Goal: Transaction & Acquisition: Subscribe to service/newsletter

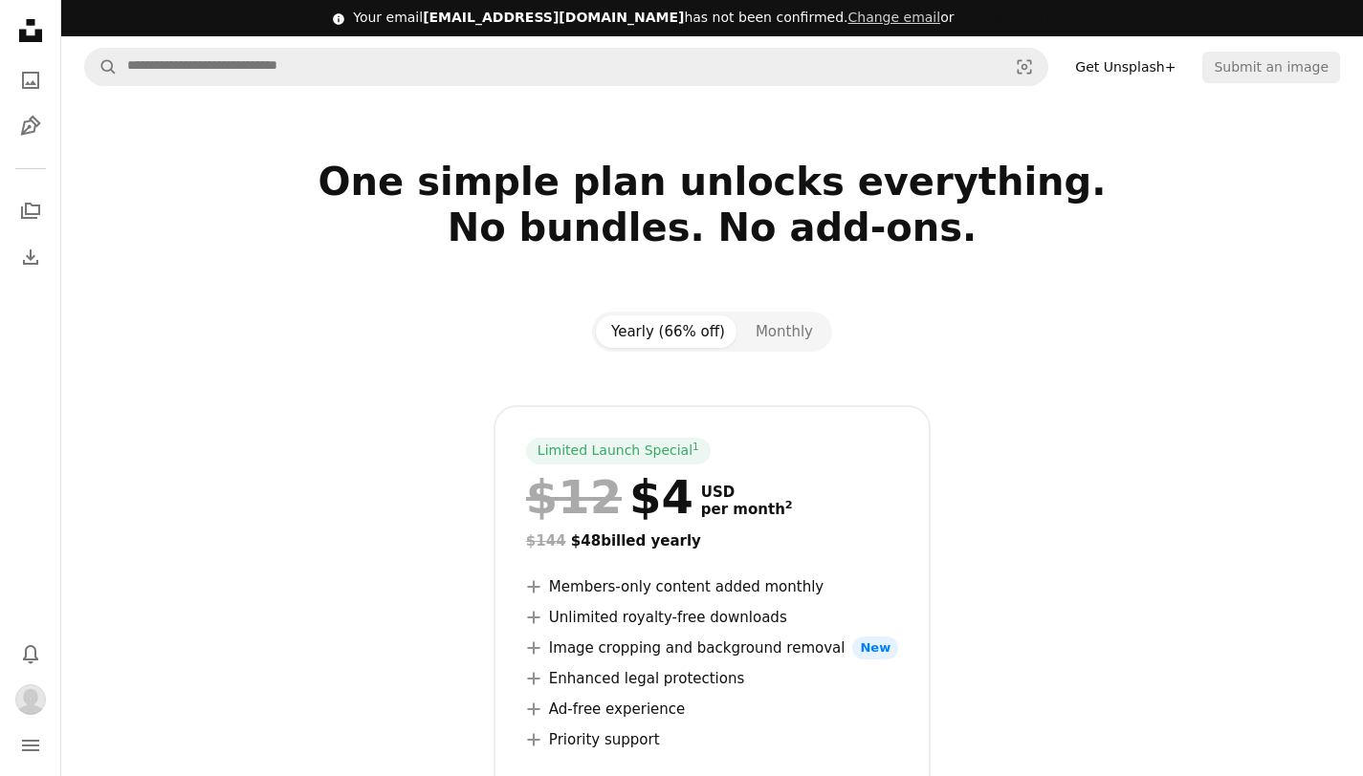
click at [970, 16] on button "Resend confirmation" at bounding box center [1022, 18] width 138 height 19
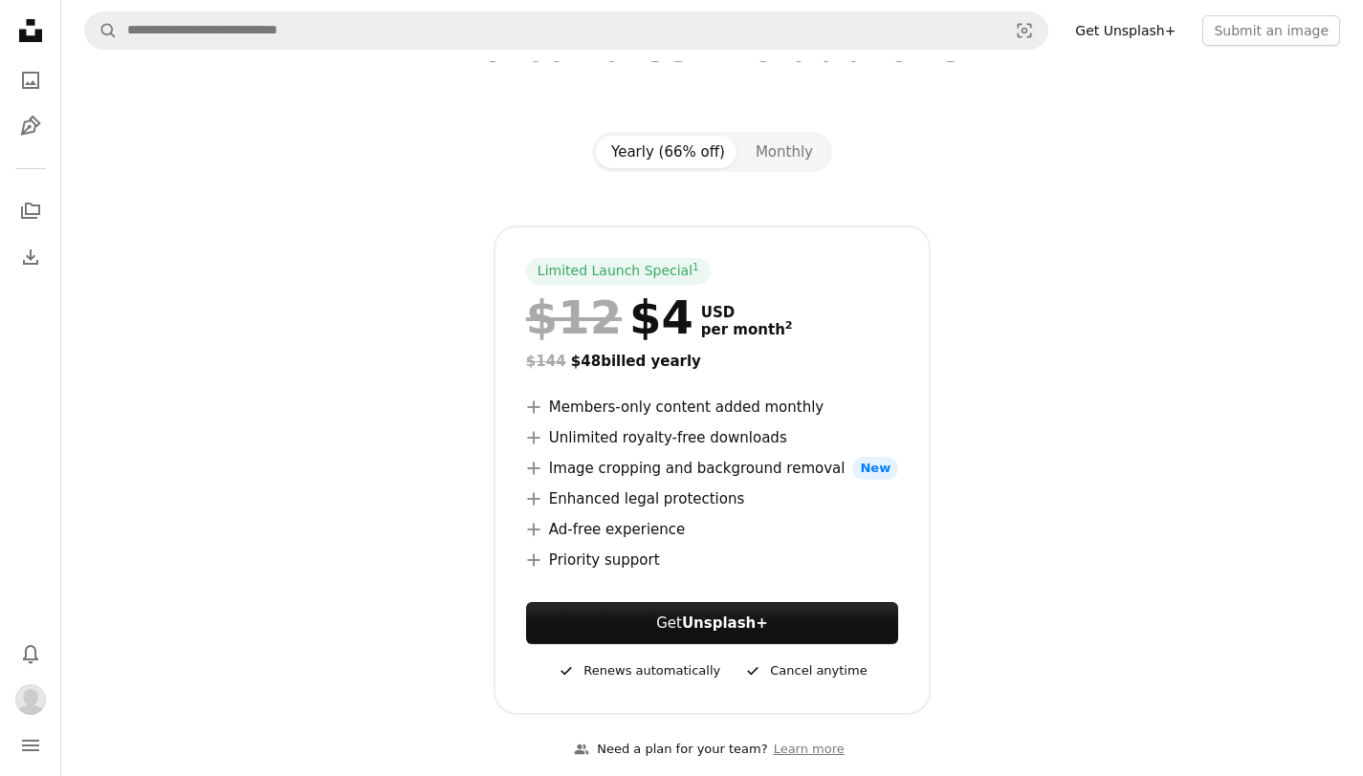
scroll to position [135, 0]
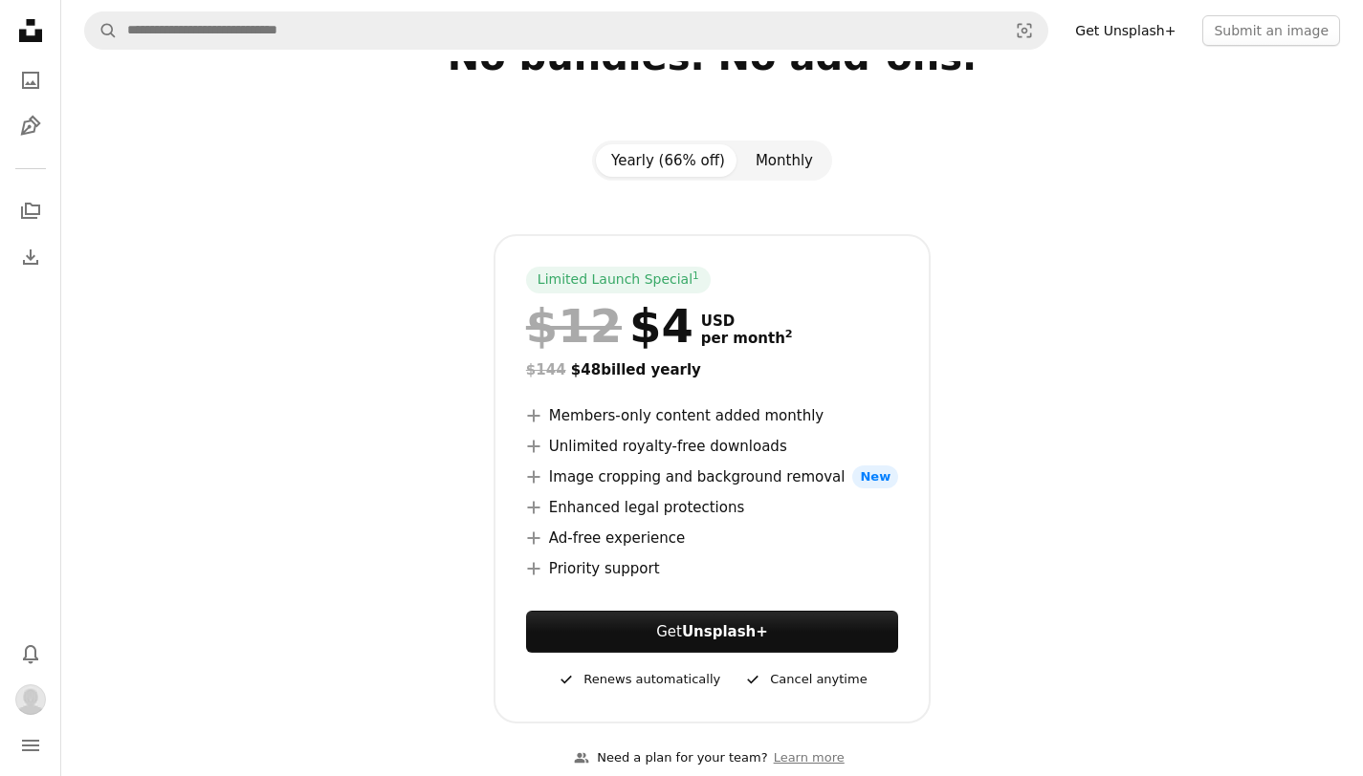
click at [768, 155] on button "Monthly" at bounding box center [784, 160] width 88 height 33
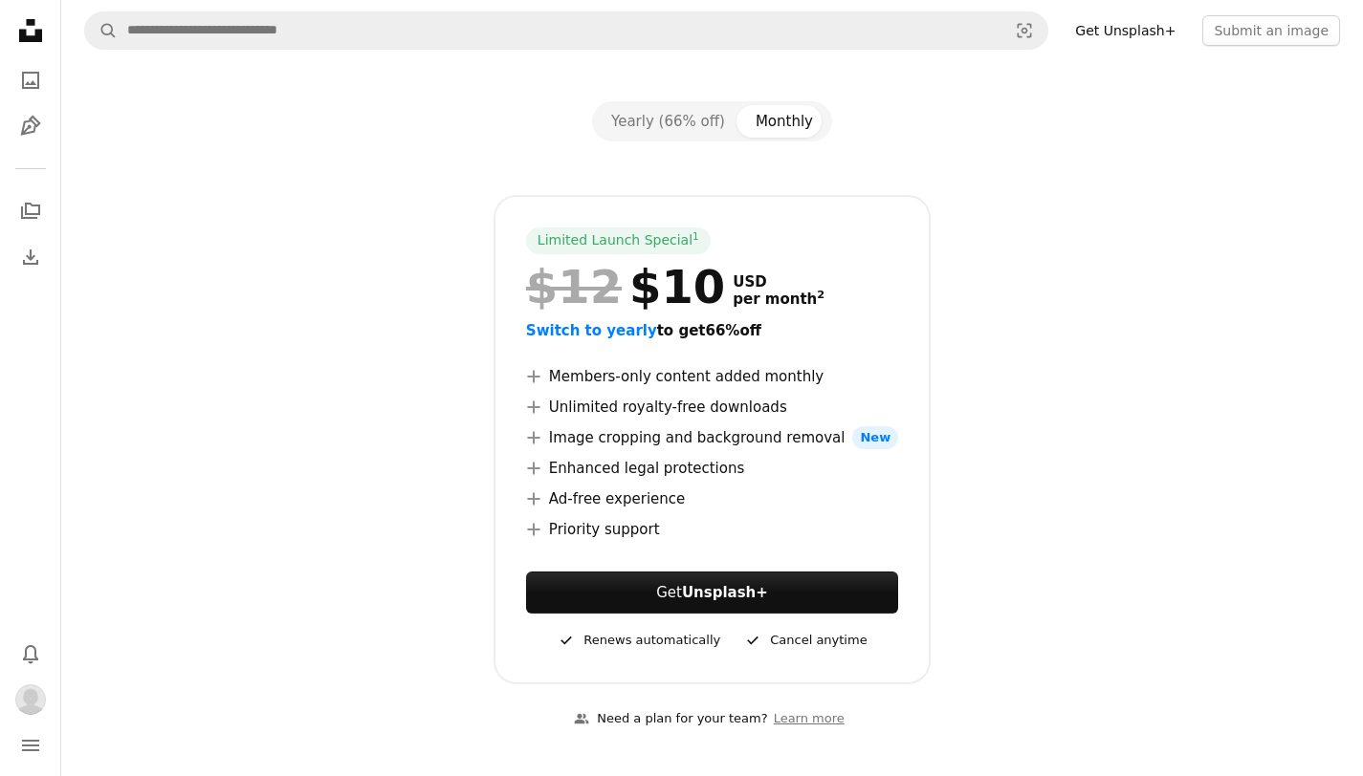
scroll to position [176, 0]
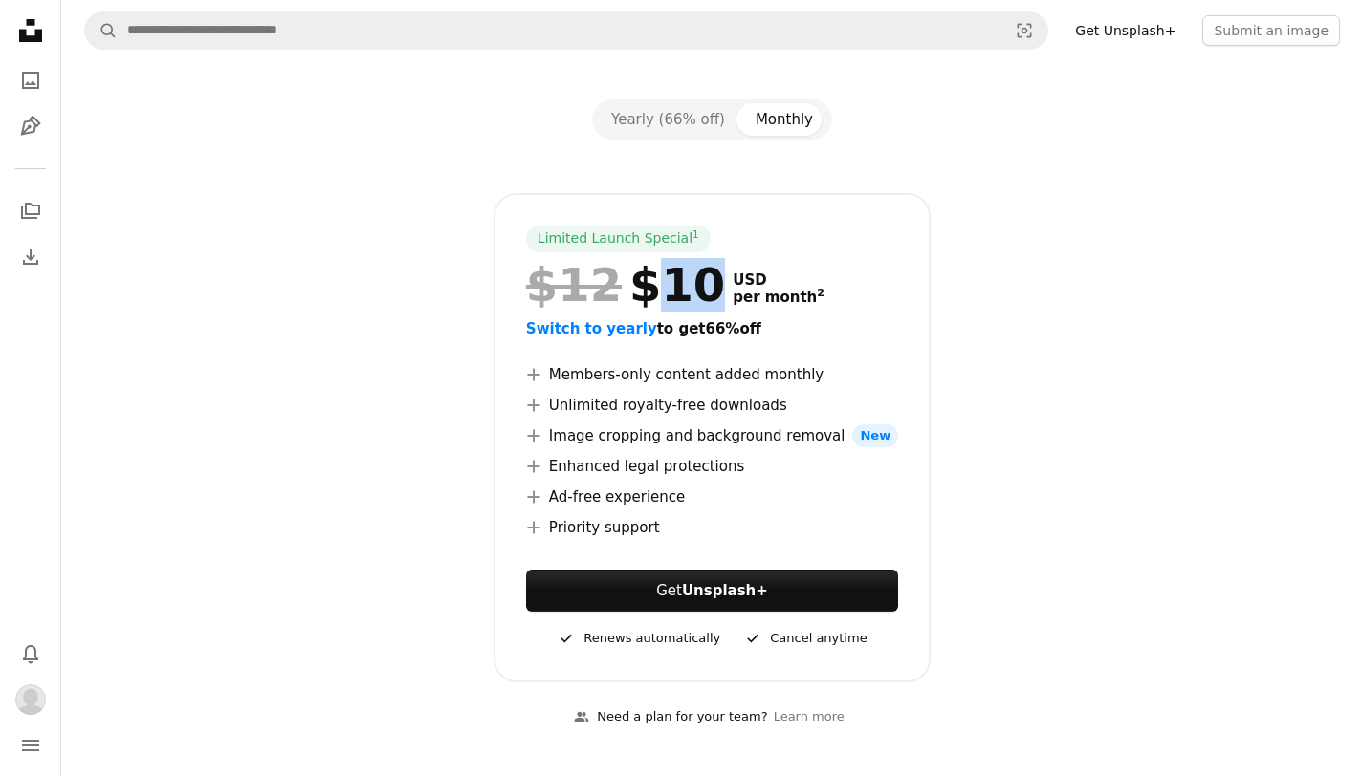
drag, startPoint x: 693, startPoint y: 286, endPoint x: 636, endPoint y: 287, distance: 57.4
click at [636, 287] on div "$12 $10" at bounding box center [625, 285] width 199 height 50
click at [1101, 293] on div "Limited Launch Special 1 $12 $10 USD per month 2 Switch to yearly to get 66% of…" at bounding box center [713, 438] width 1232 height 490
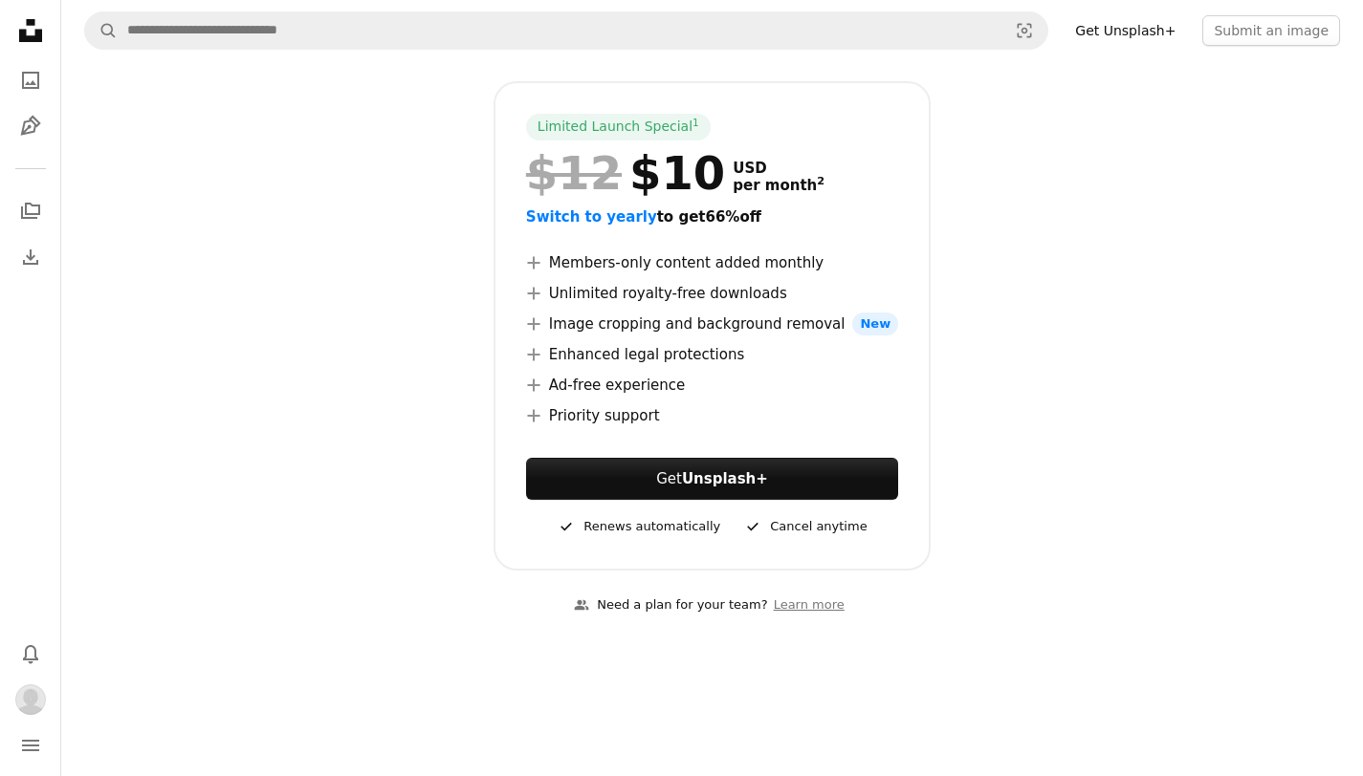
scroll to position [293, 0]
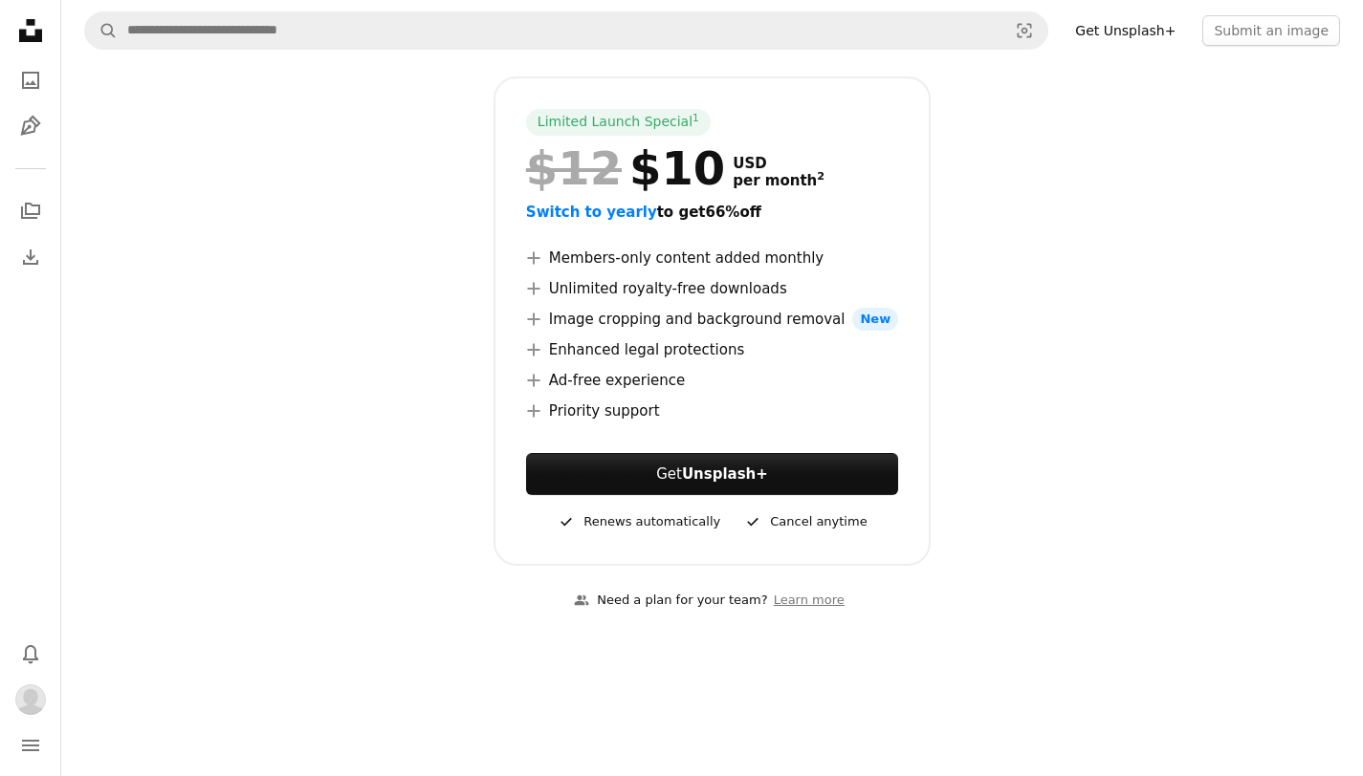
drag, startPoint x: 761, startPoint y: 523, endPoint x: 989, endPoint y: 475, distance: 232.6
click at [890, 524] on footer "A checkmark Renews automatically A checkmark Cancel anytime" at bounding box center [712, 522] width 372 height 23
click at [1019, 462] on div "Limited Launch Special 1 $12 $10 USD per month 2 Switch to yearly to get 66% of…" at bounding box center [713, 322] width 1232 height 490
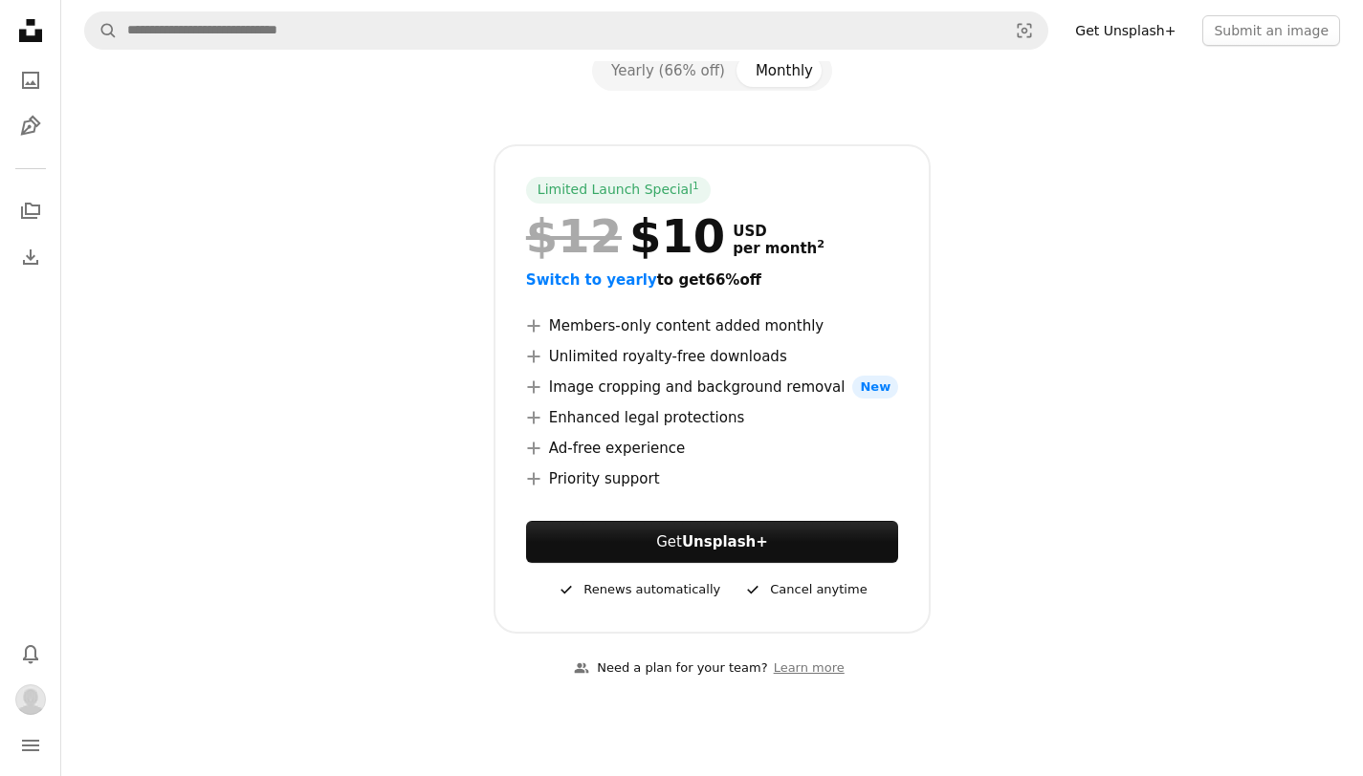
scroll to position [206, 0]
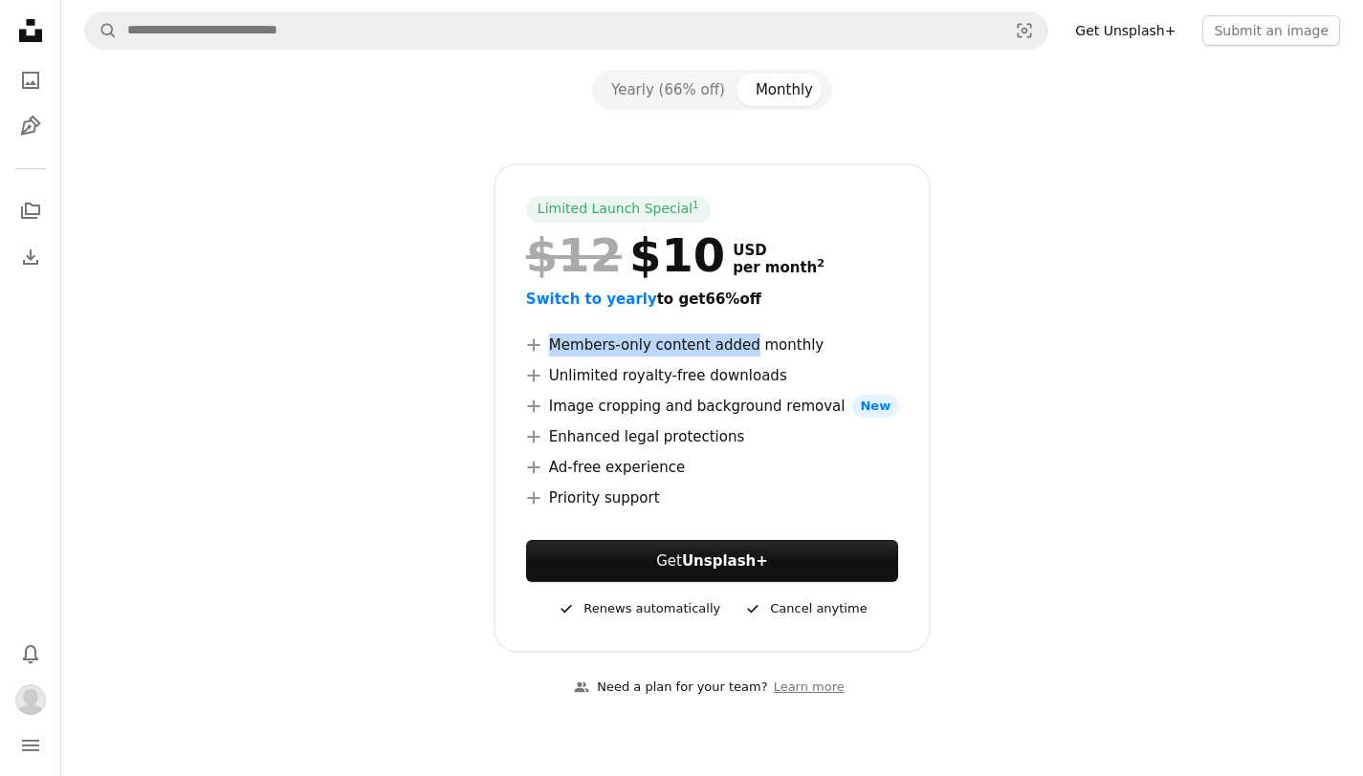
drag, startPoint x: 650, startPoint y: 336, endPoint x: 753, endPoint y: 342, distance: 102.5
click at [753, 342] on li "A plus sign Members-only content added monthly" at bounding box center [712, 345] width 372 height 23
click at [622, 300] on span "Switch to yearly" at bounding box center [591, 299] width 131 height 17
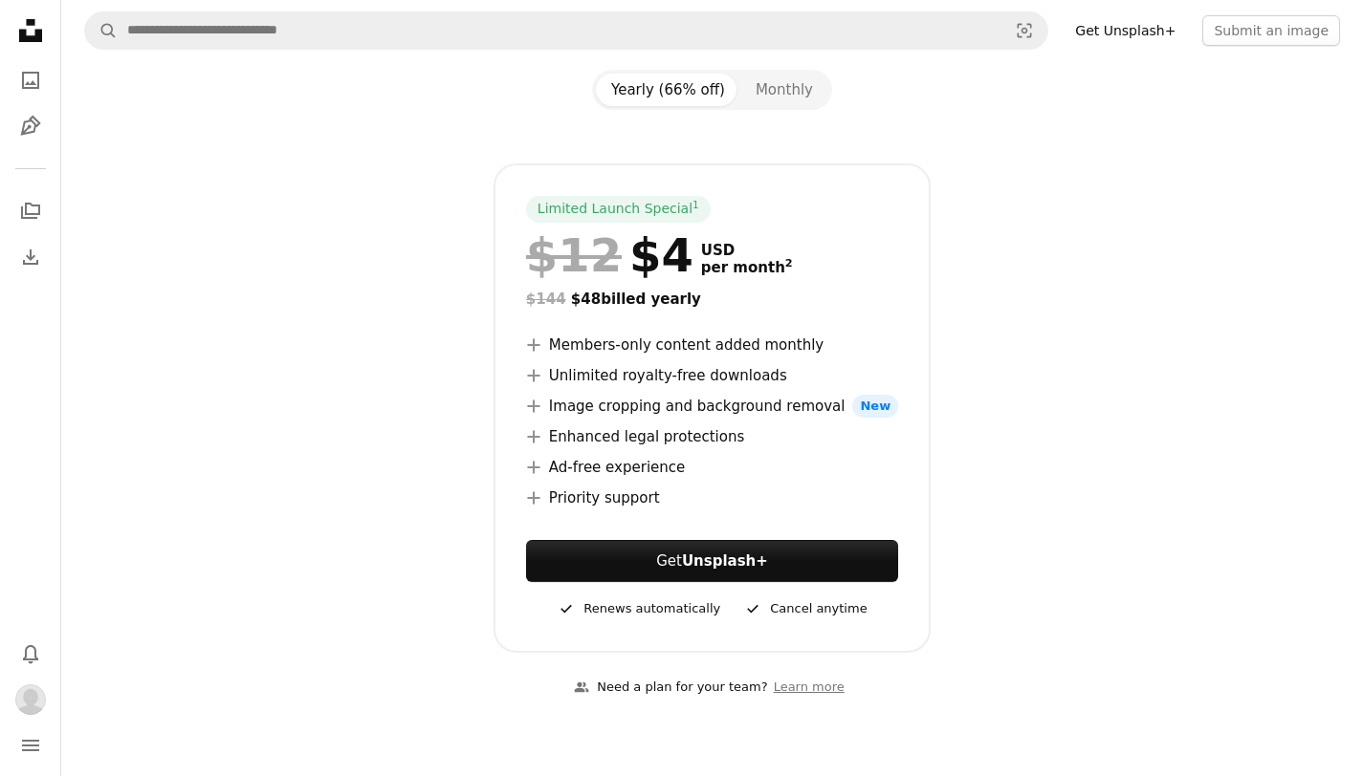
click at [548, 295] on span "$144" at bounding box center [546, 299] width 40 height 17
click at [643, 304] on div "$144 $48 billed yearly" at bounding box center [712, 299] width 372 height 23
click at [798, 83] on button "Monthly" at bounding box center [784, 90] width 88 height 33
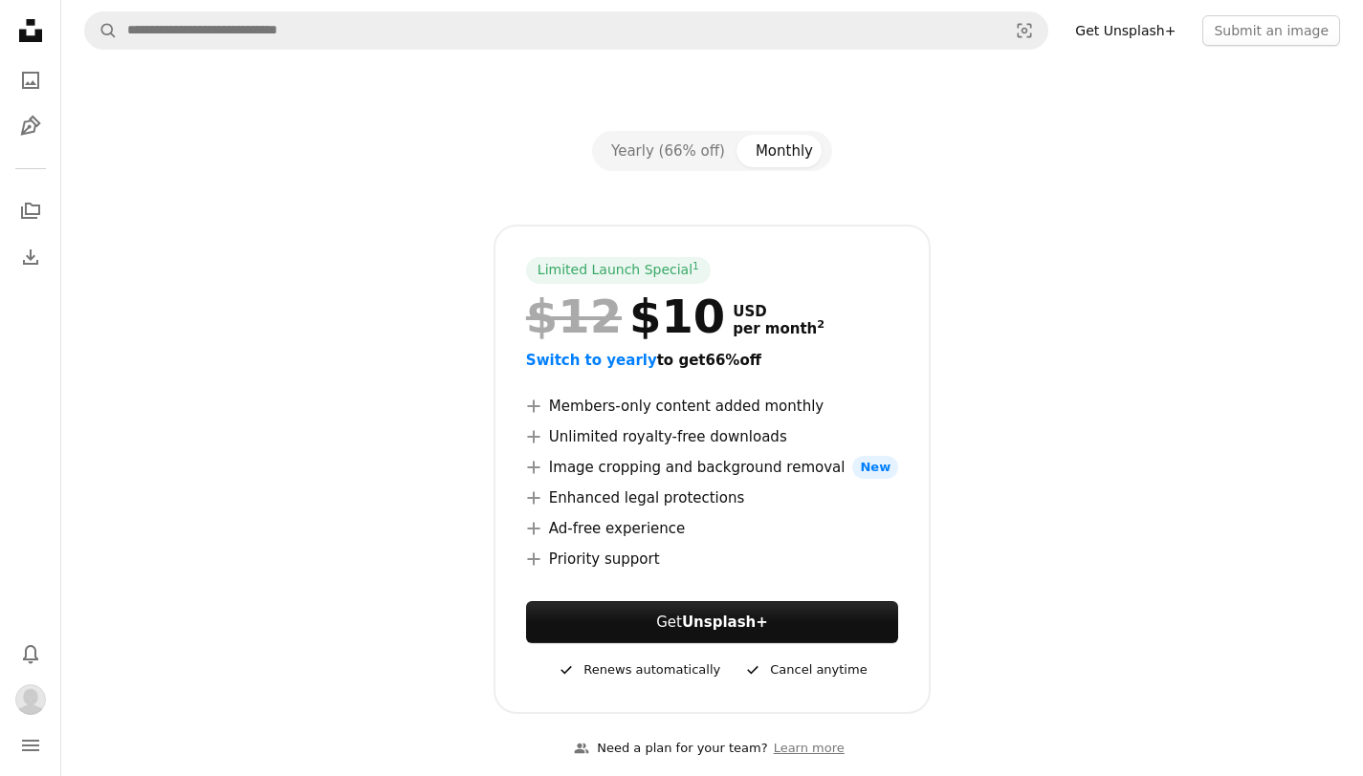
scroll to position [137, 0]
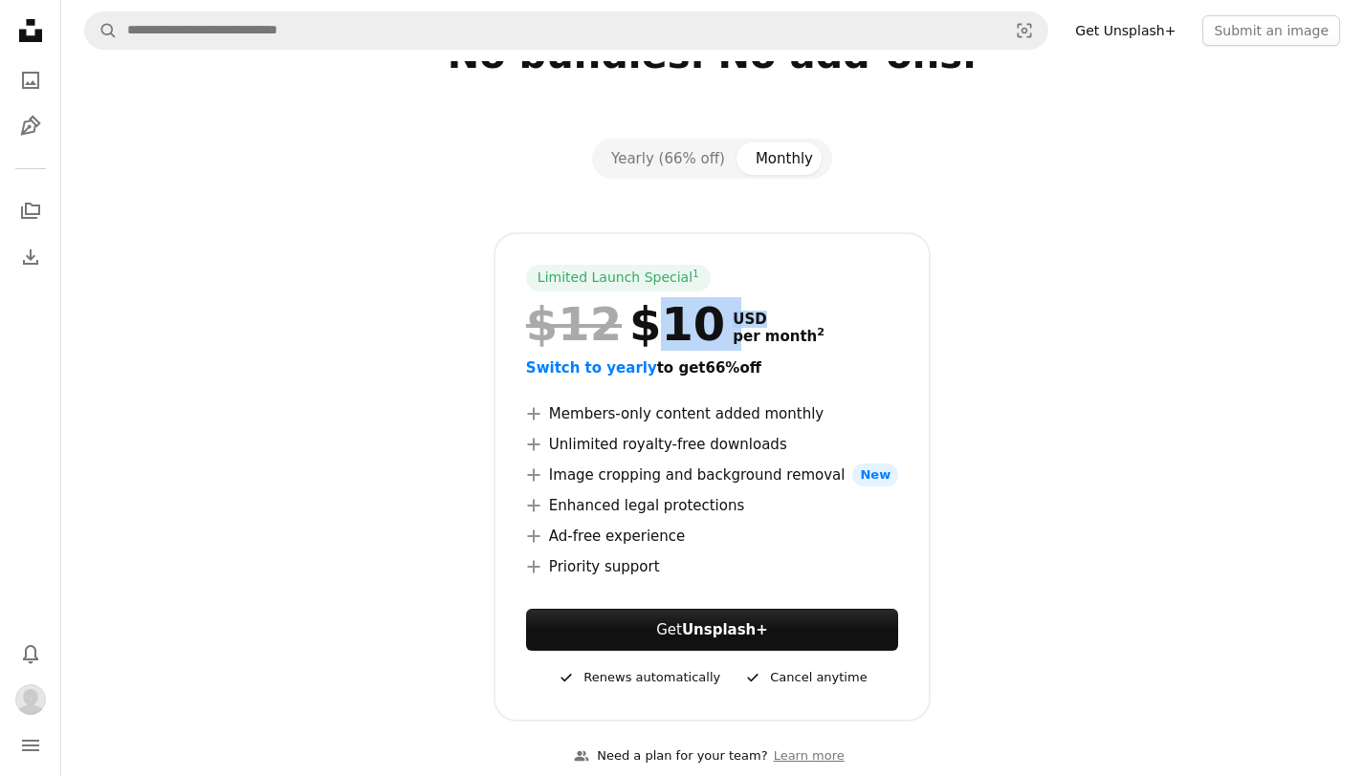
drag, startPoint x: 659, startPoint y: 323, endPoint x: 774, endPoint y: 325, distance: 114.8
click at [774, 325] on div "$12 $10 USD per month 2" at bounding box center [712, 324] width 372 height 50
click at [1103, 328] on div "Limited Launch Special 1 $12 $10 USD per month 2 Switch to yearly to get 66% of…" at bounding box center [713, 477] width 1232 height 490
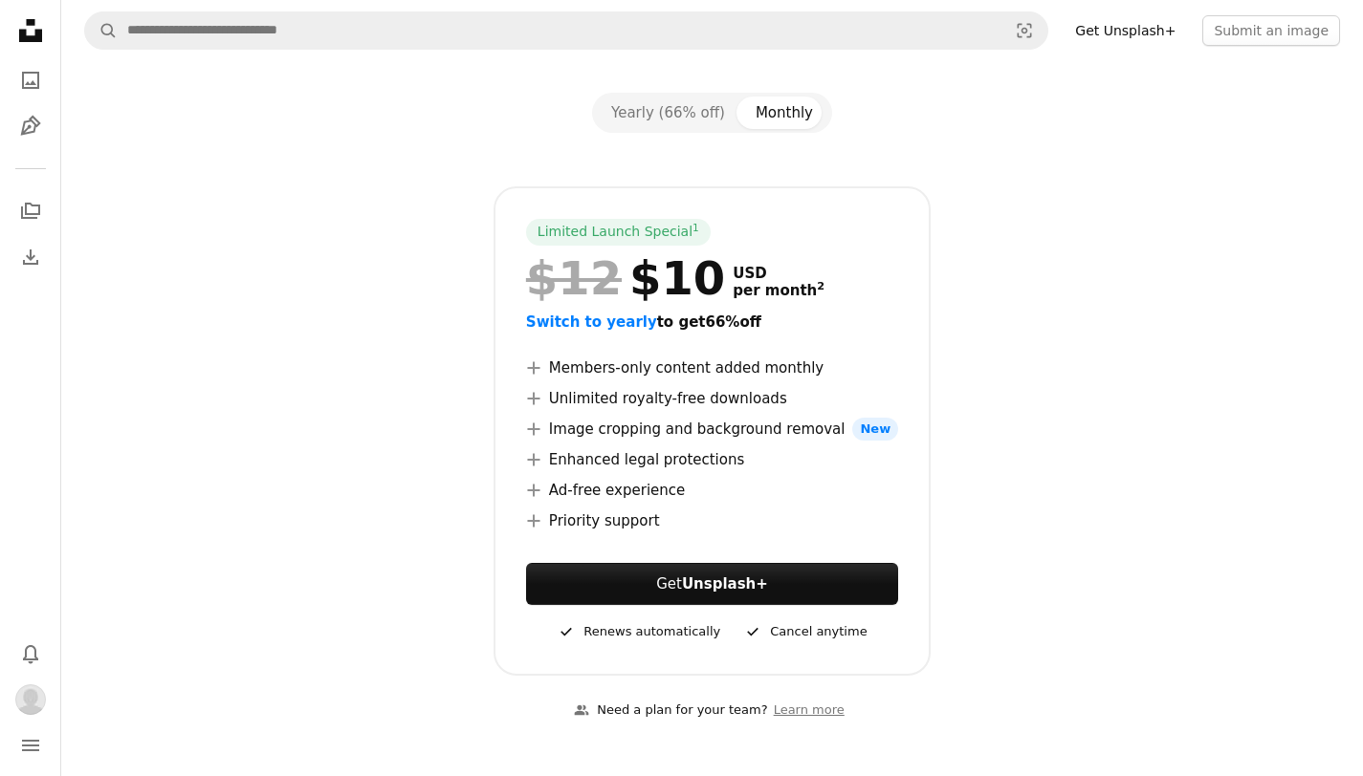
scroll to position [185, 0]
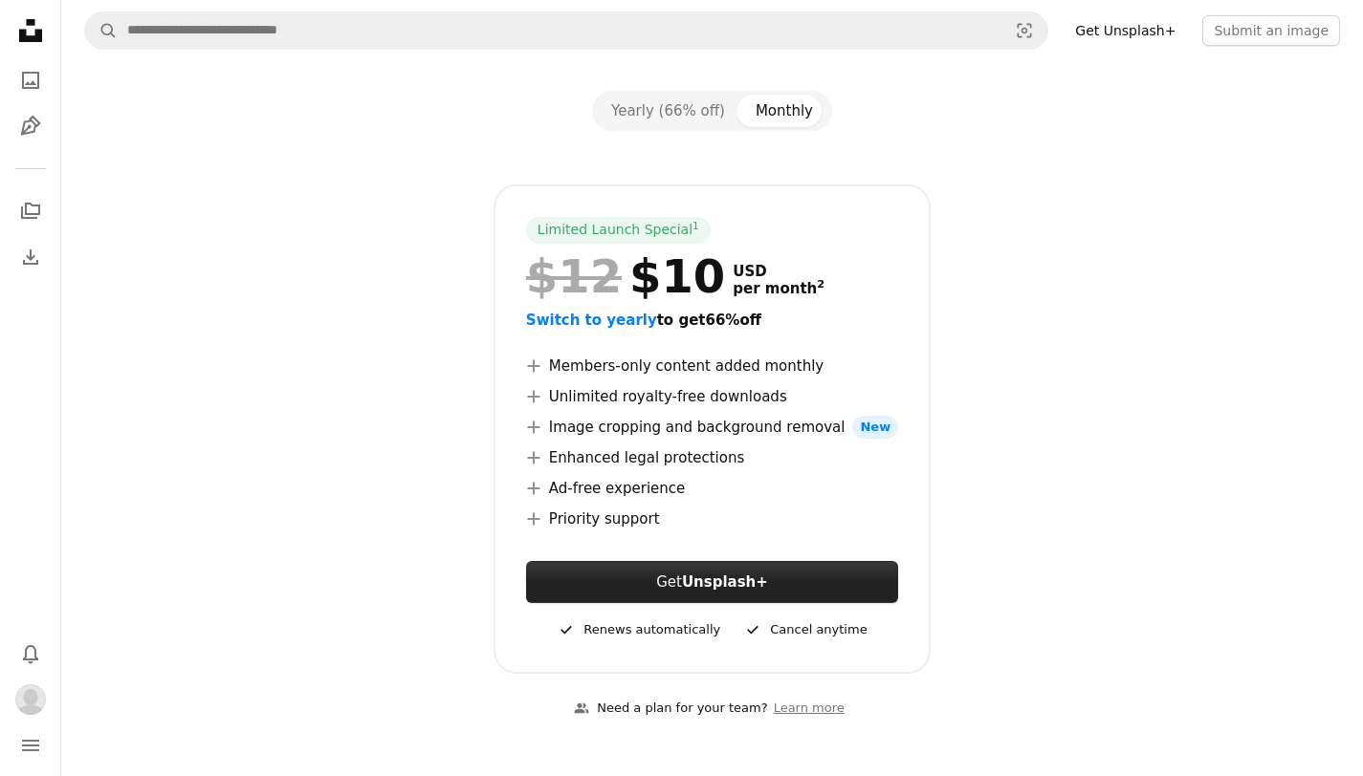
click at [837, 576] on link "Get Unsplash+" at bounding box center [712, 582] width 372 height 42
